Goal: Task Accomplishment & Management: Use online tool/utility

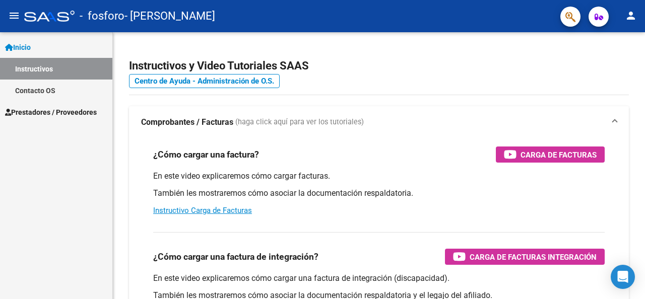
click at [67, 110] on span "Prestadores / Proveedores" at bounding box center [51, 112] width 92 height 11
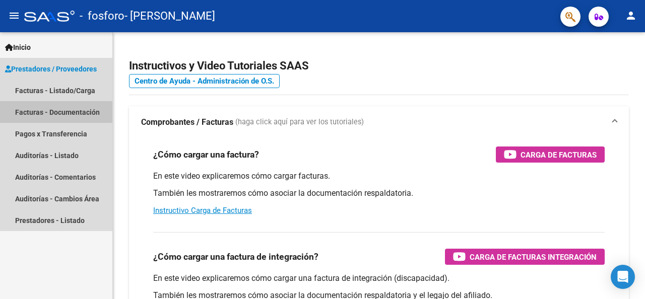
click at [60, 109] on link "Facturas - Documentación" at bounding box center [56, 112] width 112 height 22
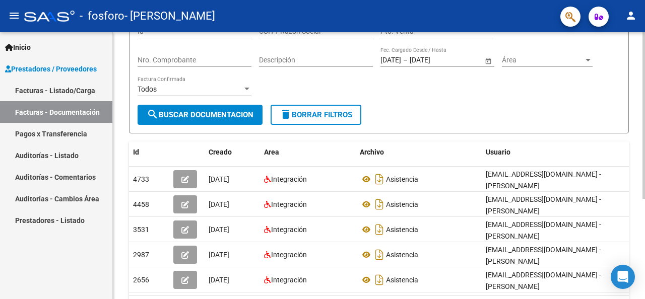
scroll to position [101, 0]
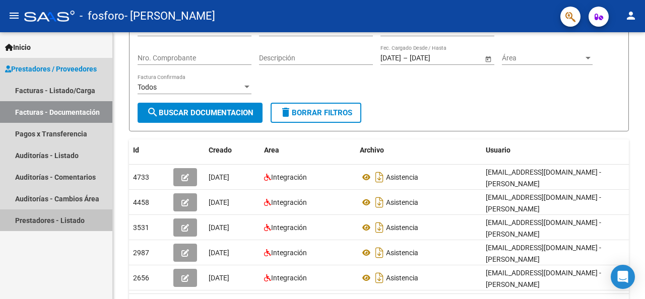
click at [26, 220] on link "Prestadores - Listado" at bounding box center [56, 221] width 112 height 22
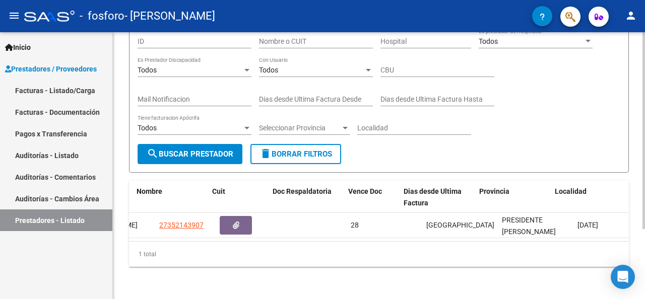
scroll to position [0, 2]
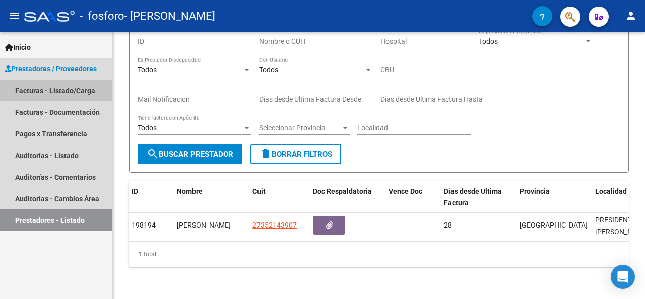
click at [48, 95] on link "Facturas - Listado/Carga" at bounding box center [56, 91] width 112 height 22
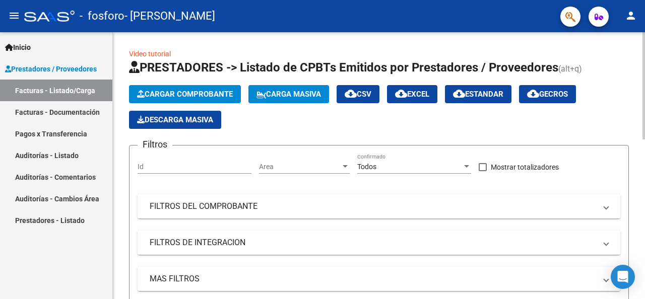
click at [203, 95] on span "Cargar Comprobante" at bounding box center [185, 94] width 96 height 9
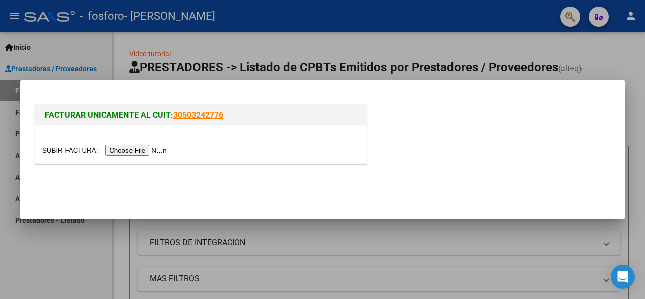
click at [187, 39] on div at bounding box center [322, 149] width 645 height 299
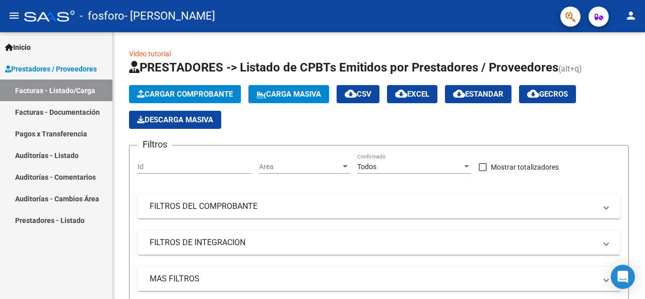
click at [50, 19] on div at bounding box center [49, 16] width 50 height 11
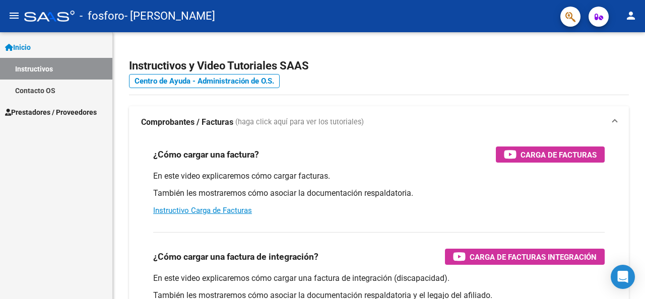
click at [9, 16] on mat-icon "menu" at bounding box center [14, 16] width 12 height 12
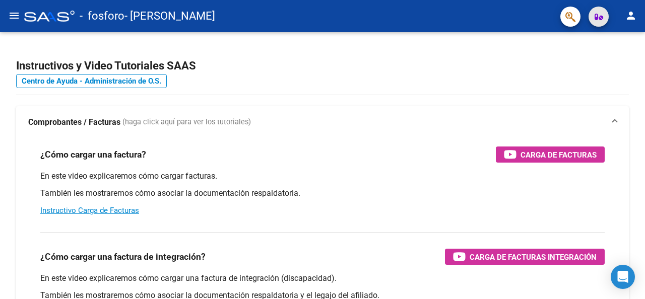
click at [599, 17] on icon "button" at bounding box center [598, 17] width 9 height 8
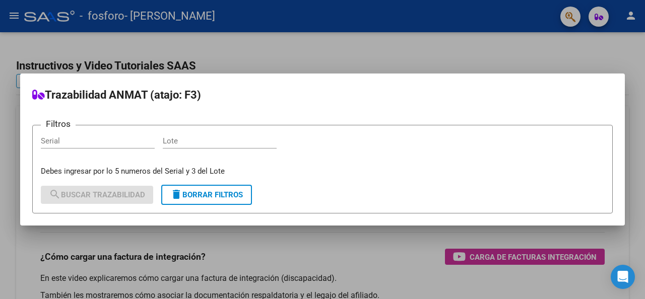
click at [574, 19] on div at bounding box center [322, 149] width 645 height 299
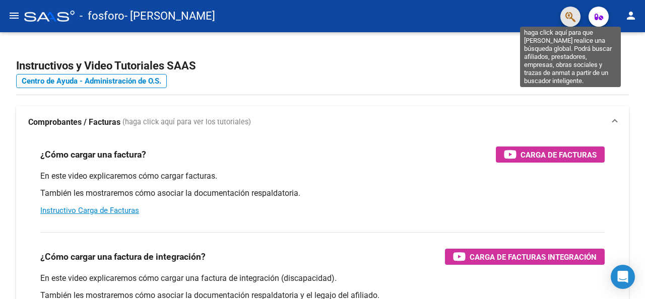
click at [567, 18] on icon "button" at bounding box center [570, 17] width 10 height 12
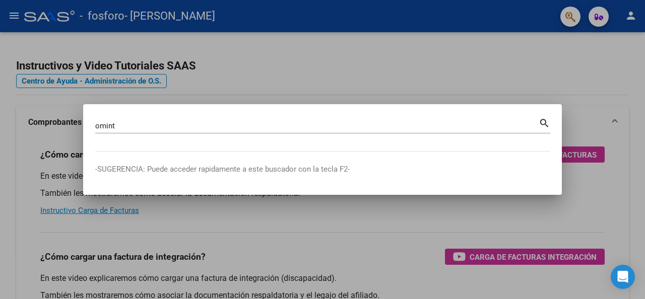
click at [543, 123] on mat-icon "search" at bounding box center [545, 122] width 12 height 12
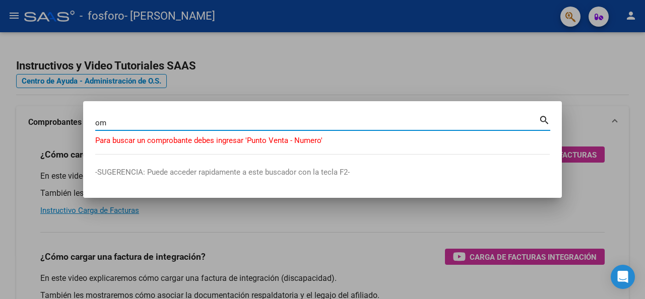
type input "o"
click at [508, 57] on div at bounding box center [322, 149] width 645 height 299
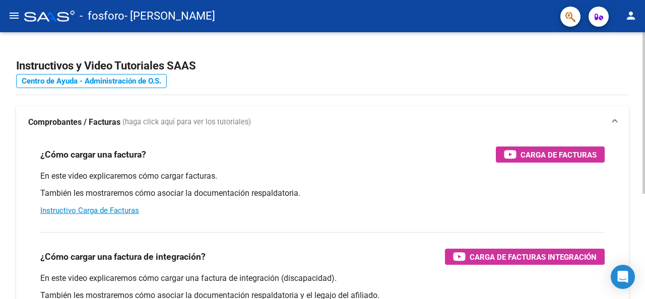
click at [96, 85] on link "Centro de Ayuda - Administración de O.S." at bounding box center [91, 81] width 151 height 14
